Goal: Task Accomplishment & Management: Manage account settings

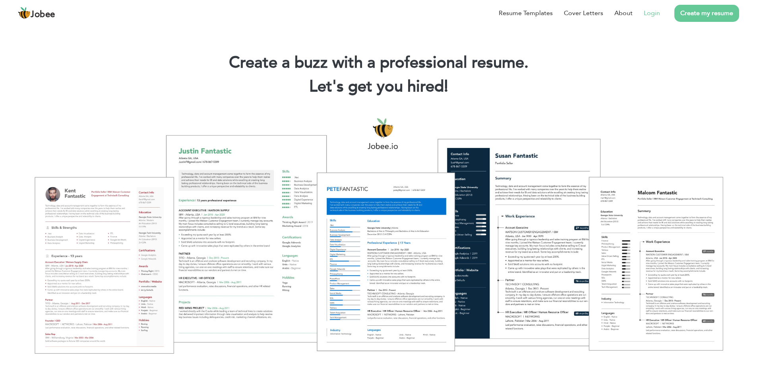
click at [652, 13] on link "Login" at bounding box center [652, 13] width 16 height 10
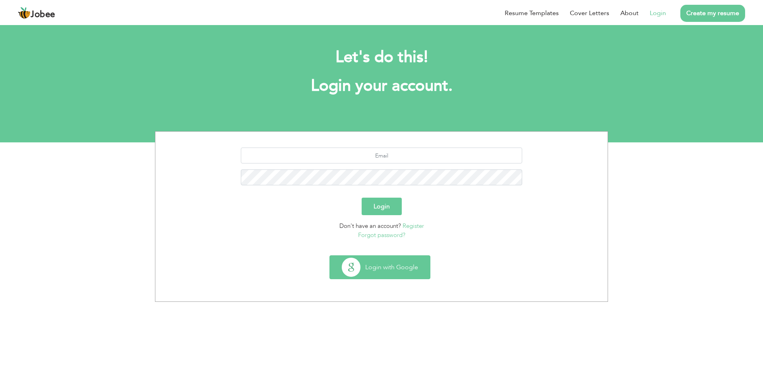
click at [363, 269] on button "Login with Google" at bounding box center [380, 267] width 100 height 23
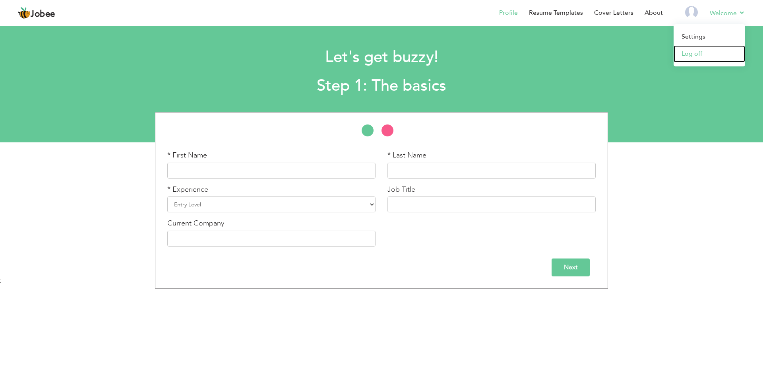
click at [689, 52] on link "Log off" at bounding box center [710, 53] width 72 height 17
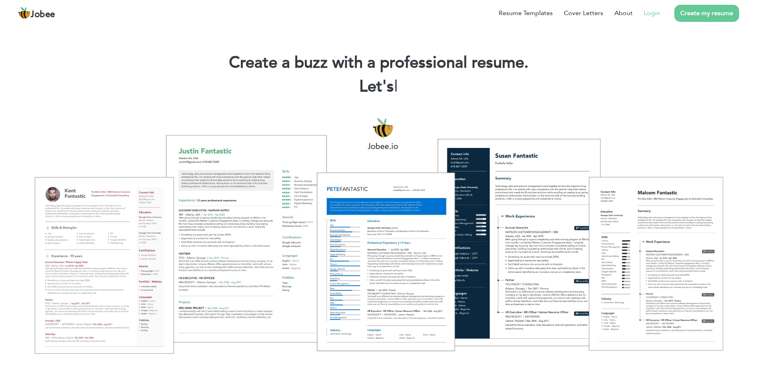
click at [653, 12] on link "Login" at bounding box center [652, 13] width 16 height 10
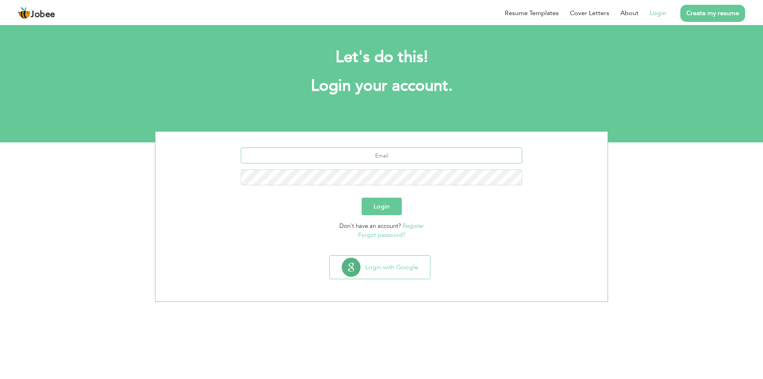
click at [362, 159] on input "text" at bounding box center [382, 155] width 282 height 16
type input "[EMAIL_ADDRESS][DOMAIN_NAME]"
click at [362, 198] on button "Login" at bounding box center [382, 206] width 40 height 17
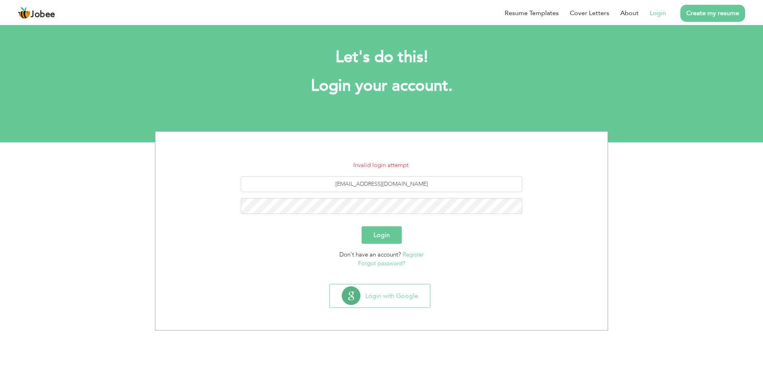
click at [384, 259] on link "Forgot password?" at bounding box center [381, 263] width 47 height 8
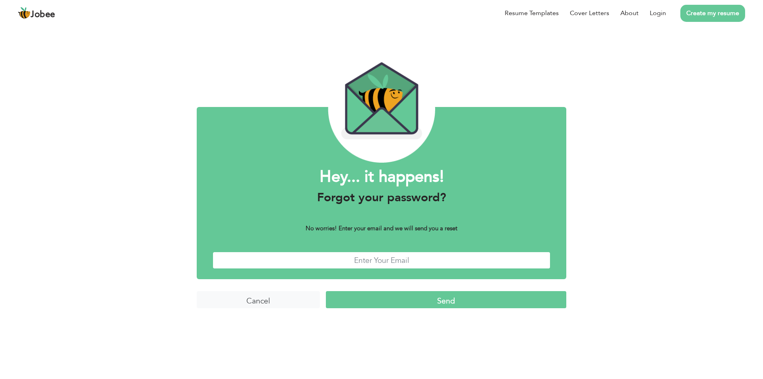
click at [373, 256] on input "text" at bounding box center [382, 260] width 338 height 17
type input "mianramzan.official@gmail.com"
click at [394, 307] on input "Send" at bounding box center [446, 299] width 241 height 17
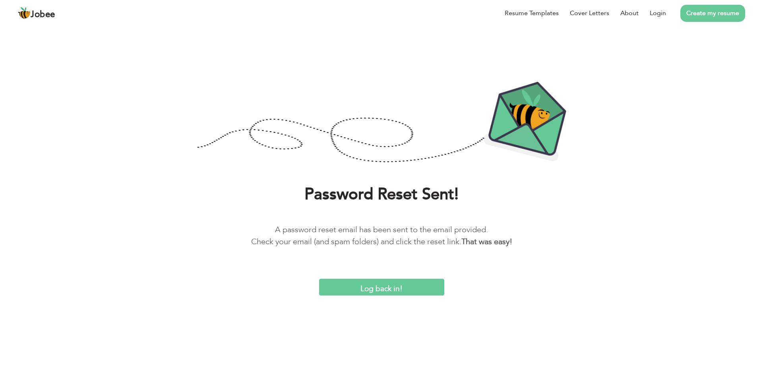
click at [357, 289] on input "Log back in!" at bounding box center [381, 287] width 125 height 17
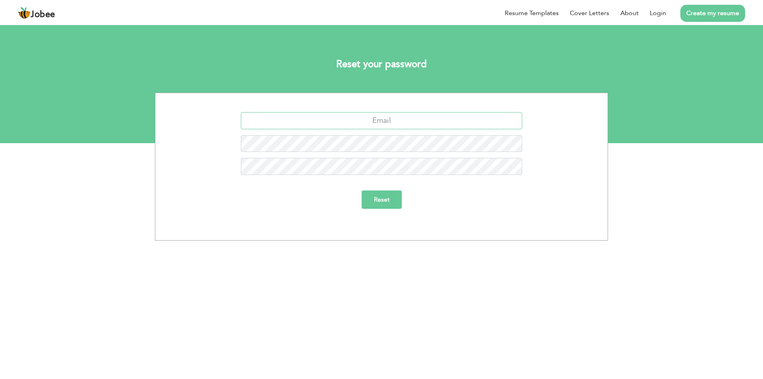
click at [391, 118] on input "text" at bounding box center [382, 120] width 282 height 17
click at [396, 121] on input "text" at bounding box center [382, 120] width 282 height 17
type input "mianramzan.official@gmail.com"
click at [380, 204] on input "Reset" at bounding box center [382, 199] width 40 height 18
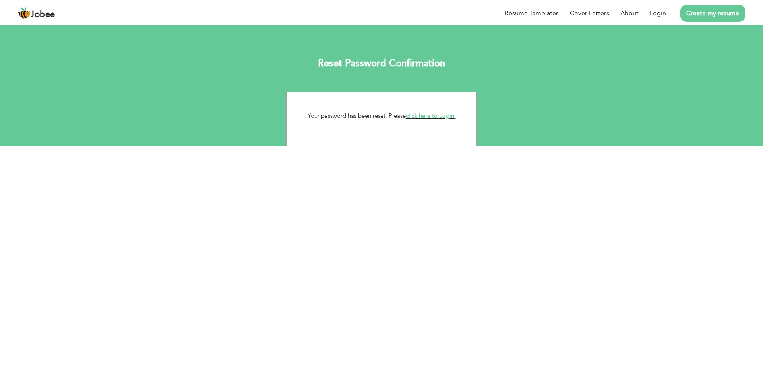
click at [426, 117] on link "click here to Login." at bounding box center [431, 116] width 50 height 8
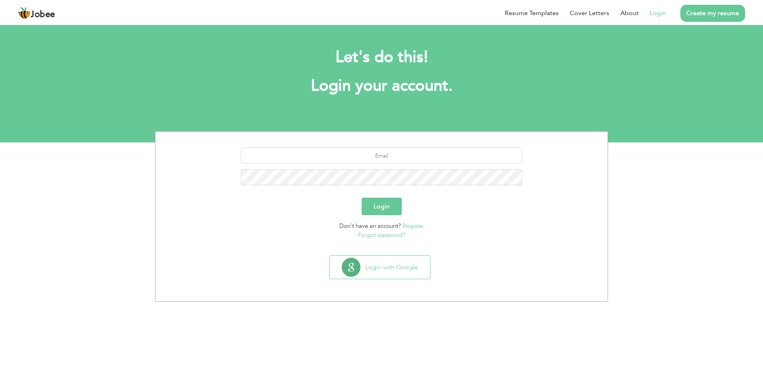
click at [377, 165] on div at bounding box center [381, 169] width 440 height 44
drag, startPoint x: 380, startPoint y: 159, endPoint x: 380, endPoint y: 164, distance: 5.2
click at [380, 159] on input "text" at bounding box center [382, 155] width 282 height 16
type input "mianramzan.official@gmail.com"
click at [362, 198] on button "Login" at bounding box center [382, 206] width 40 height 17
